Goal: Task Accomplishment & Management: Use online tool/utility

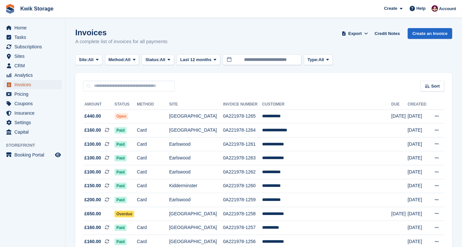
click at [37, 85] on span "Invoices" at bounding box center [33, 84] width 39 height 9
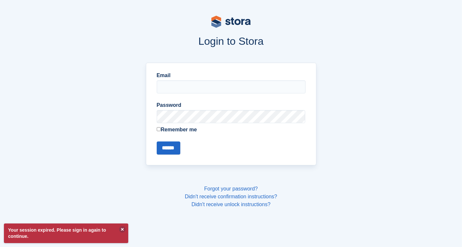
type input "**********"
click at [161, 149] on input "******" at bounding box center [169, 148] width 24 height 13
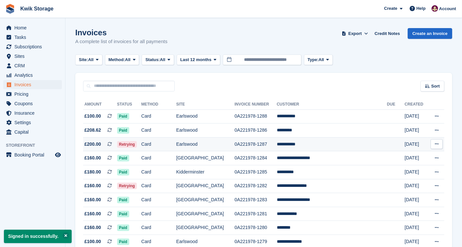
click at [155, 150] on td "Card" at bounding box center [158, 144] width 35 height 14
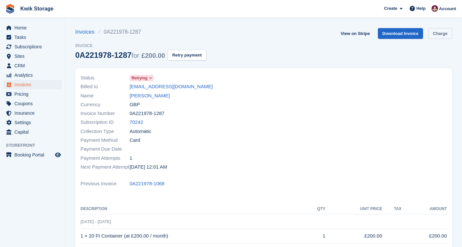
click at [444, 30] on link "Charge" at bounding box center [440, 33] width 24 height 11
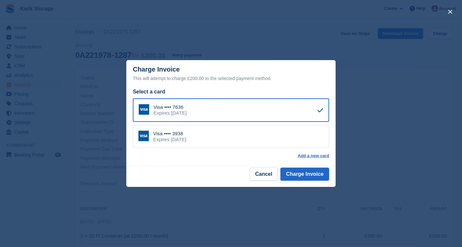
click at [183, 135] on div "Visa •••• 3938" at bounding box center [169, 134] width 33 height 6
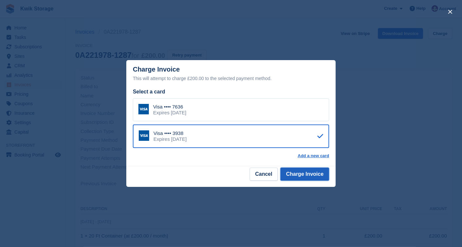
click at [296, 175] on button "Charge Invoice" at bounding box center [304, 174] width 49 height 13
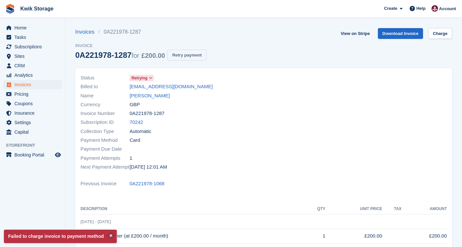
click at [179, 54] on button "Retry payment" at bounding box center [186, 55] width 39 height 11
click at [31, 83] on span "Invoices" at bounding box center [33, 84] width 39 height 9
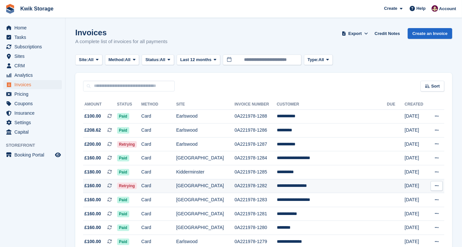
click at [140, 182] on td "Retrying" at bounding box center [129, 186] width 24 height 14
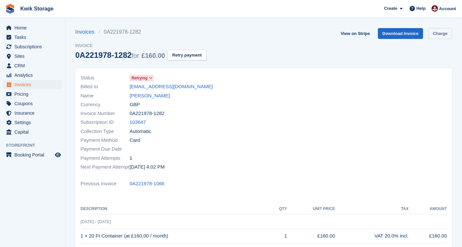
click at [440, 33] on link "Charge" at bounding box center [440, 33] width 24 height 11
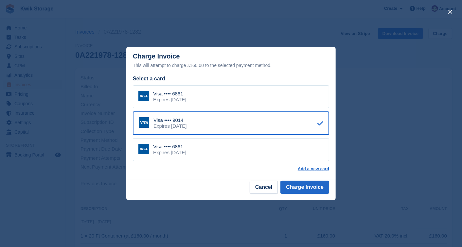
click at [186, 149] on div "Visa •••• 6861" at bounding box center [169, 147] width 33 height 6
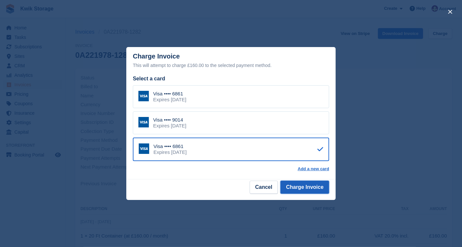
click at [285, 187] on button "Charge Invoice" at bounding box center [304, 187] width 49 height 13
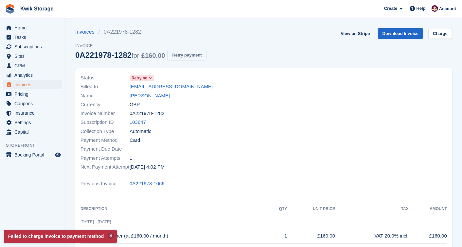
click at [197, 50] on button "Retry payment" at bounding box center [186, 55] width 39 height 11
click at [26, 83] on span "Invoices" at bounding box center [33, 84] width 39 height 9
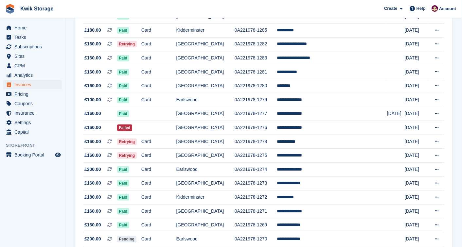
scroll to position [145, 0]
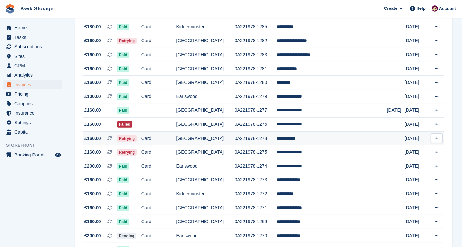
click at [172, 141] on td "Card" at bounding box center [158, 138] width 35 height 14
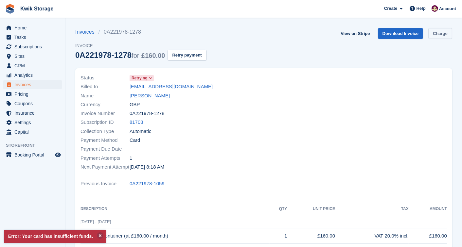
click at [445, 36] on link "Charge" at bounding box center [440, 33] width 24 height 11
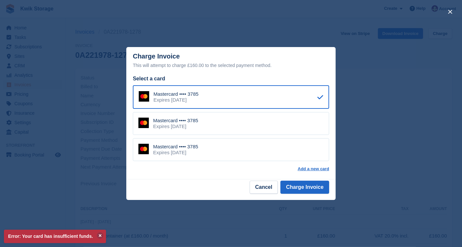
click at [215, 147] on div "Mastercard •••• 3785 Expires December 2027" at bounding box center [231, 149] width 196 height 23
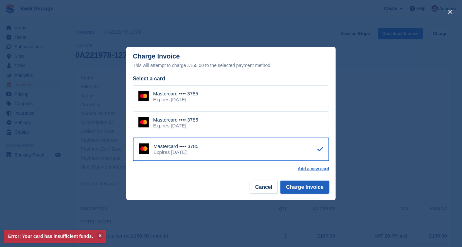
click at [299, 189] on button "Charge Invoice" at bounding box center [304, 187] width 49 height 13
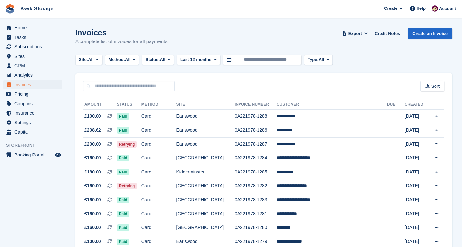
scroll to position [145, 0]
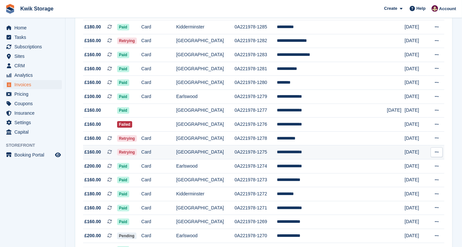
click at [176, 152] on td "Card" at bounding box center [158, 153] width 35 height 14
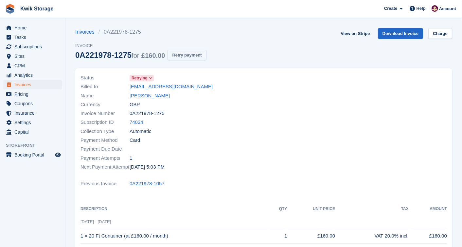
click at [192, 59] on button "Retry payment" at bounding box center [186, 55] width 39 height 11
click at [434, 30] on link "Charge" at bounding box center [440, 33] width 24 height 11
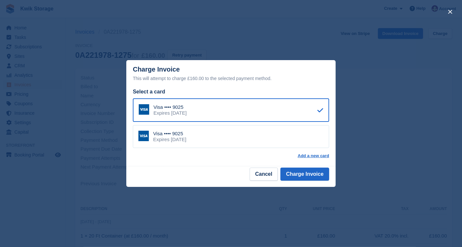
click at [224, 139] on div "Visa •••• 9025 Expires [DATE]" at bounding box center [231, 136] width 196 height 23
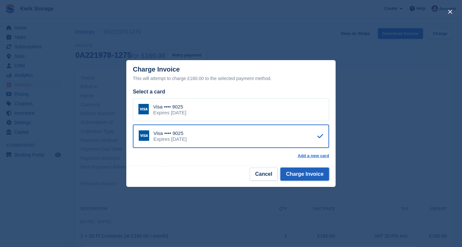
click at [311, 172] on button "Charge Invoice" at bounding box center [304, 174] width 49 height 13
